Goal: Use online tool/utility: Utilize a website feature to perform a specific function

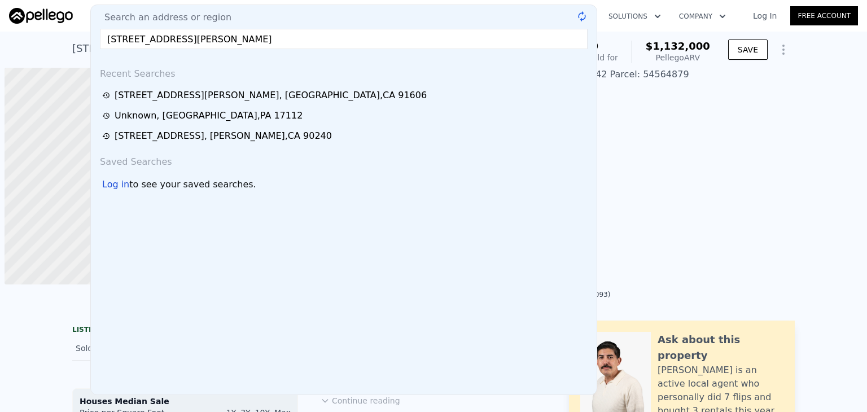
scroll to position [0, 5]
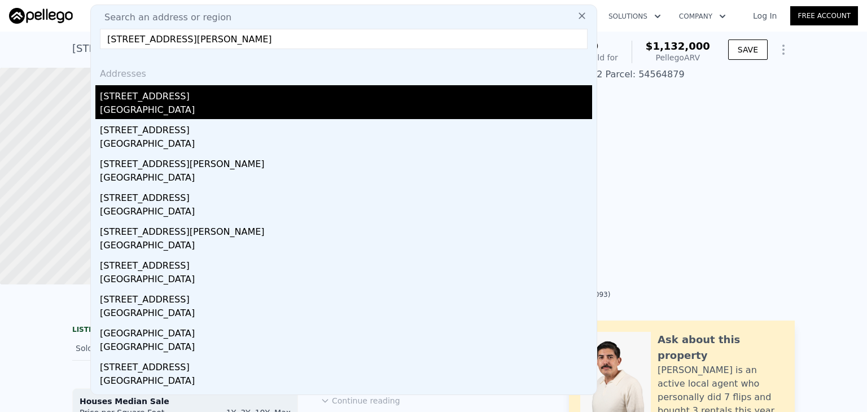
type input "[STREET_ADDRESS][PERSON_NAME]"
click at [177, 118] on div "[GEOGRAPHIC_DATA]" at bounding box center [346, 111] width 492 height 16
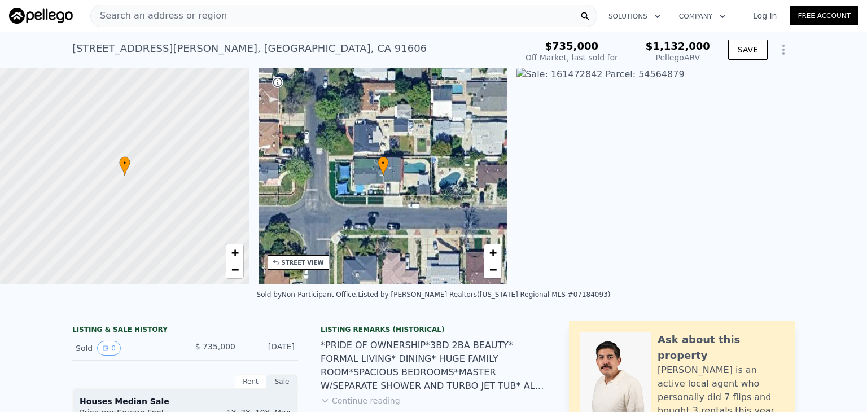
type input "2"
type input "5"
type input "1"
type input "4"
type input "1346"
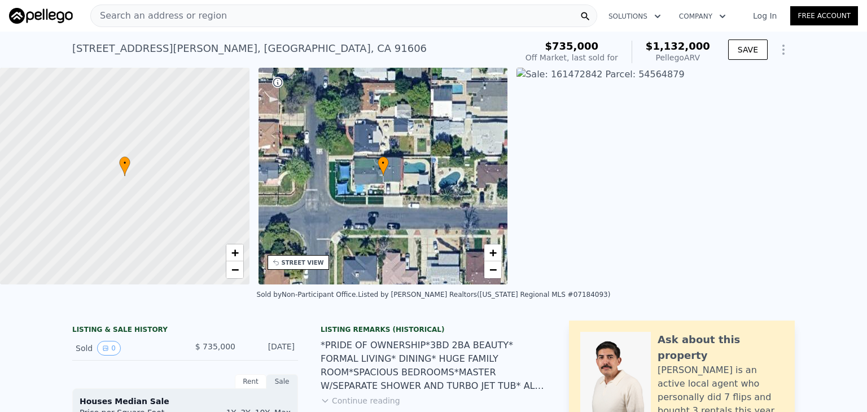
type input "2507"
type input "5499"
type input "9135"
type input "$ 1,440,000"
type input "8"
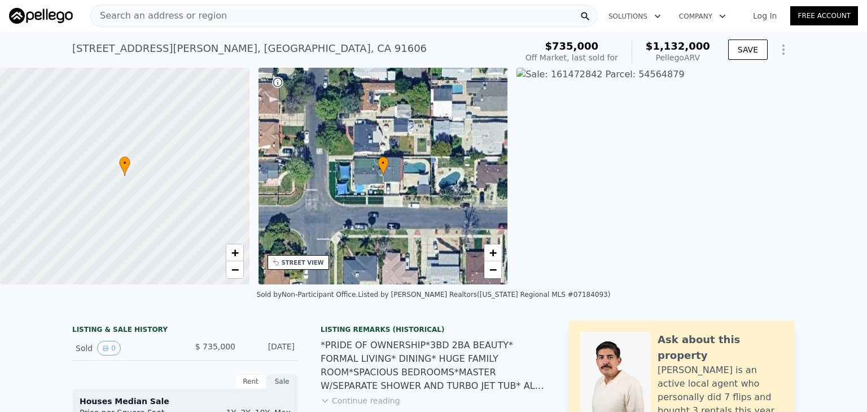
type input "$ 269,015"
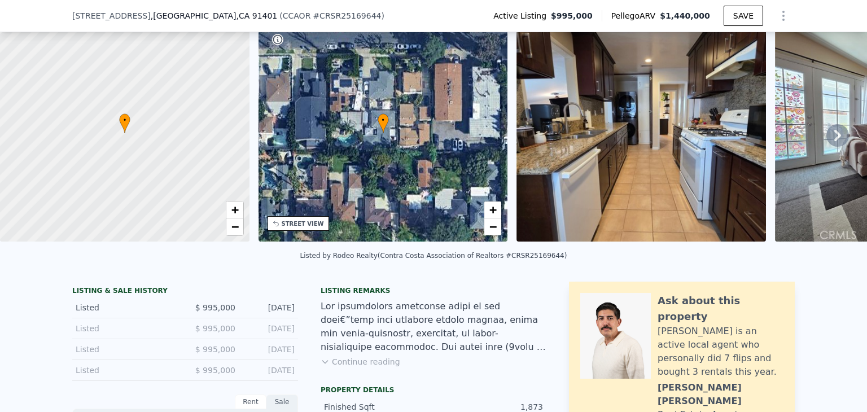
scroll to position [108, 0]
